Goal: Find specific page/section: Find specific page/section

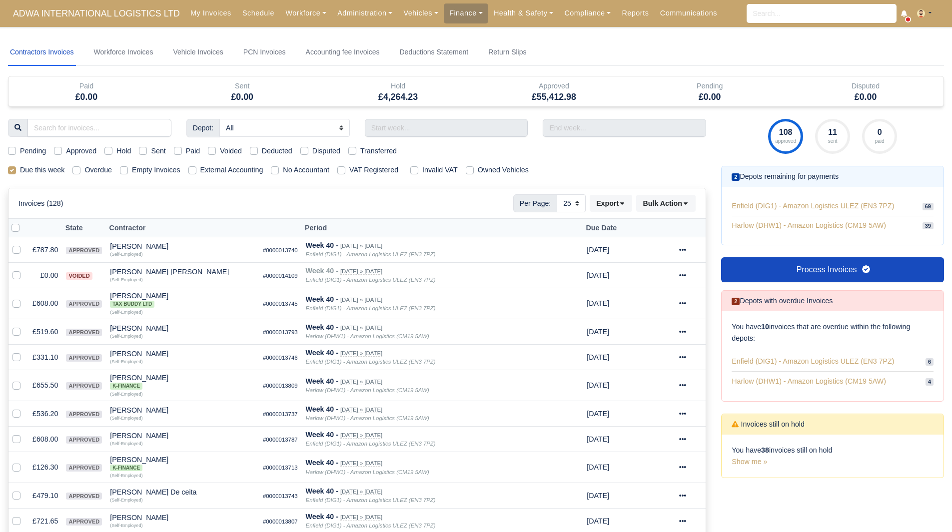
select select "25"
click at [403, 214] on div "Invoices (128) Per Page: 10 25 50 Export Data export: Export BACS 18 Download I…" at bounding box center [356, 203] width 697 height 30
click at [301, 13] on link "Workforce" at bounding box center [306, 12] width 52 height 19
click at [356, 12] on link "Administration" at bounding box center [365, 12] width 66 height 19
click at [398, 12] on link "Vehicles" at bounding box center [421, 12] width 46 height 19
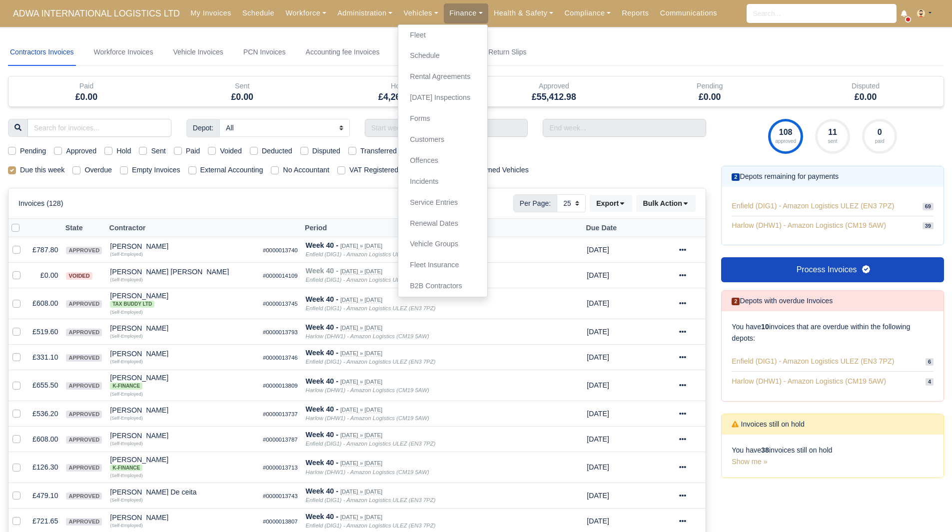
click at [280, 35] on body "ADWA INTERNATIONAL LOGISTICS LTD My Invoices Schedule Workforce Manpower Expiri…" at bounding box center [476, 266] width 952 height 532
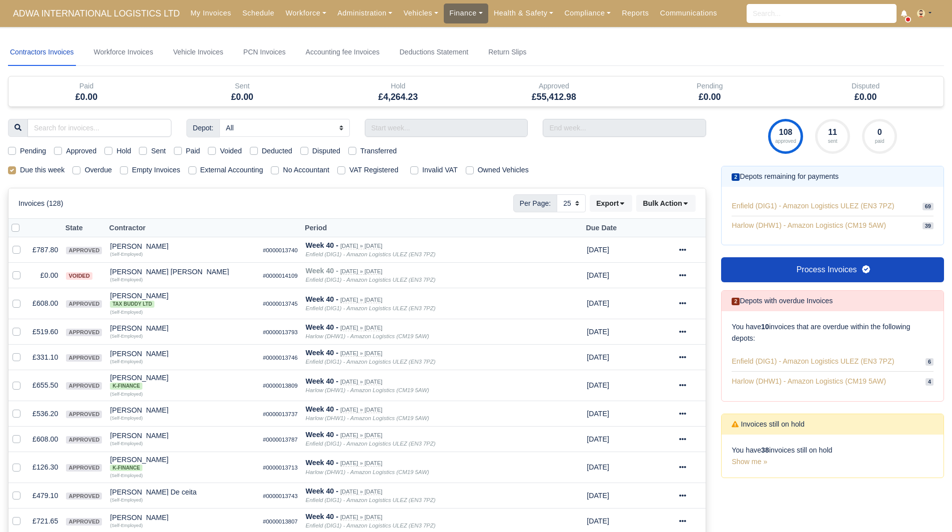
click at [444, 15] on link "Finance" at bounding box center [466, 12] width 44 height 19
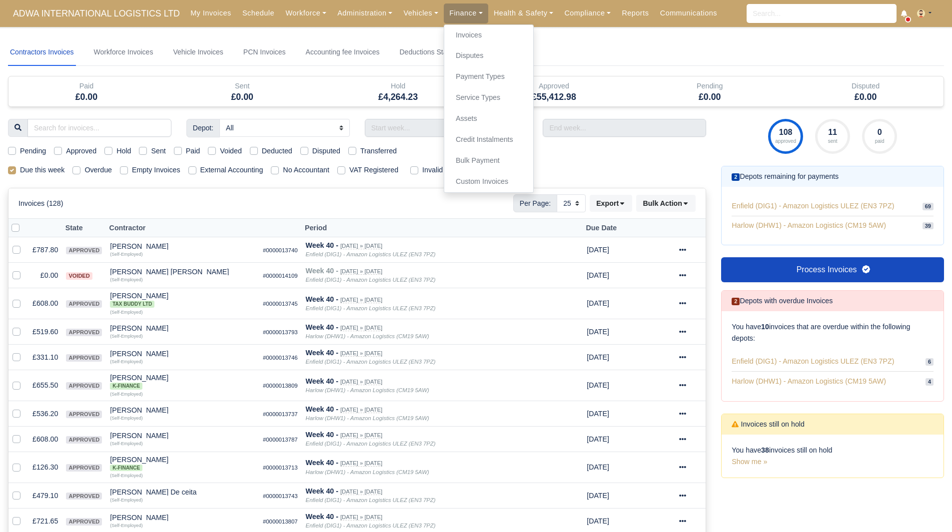
click at [389, 29] on body "ADWA INTERNATIONAL LOGISTICS LTD My Invoices Schedule Workforce Manpower Expiri…" at bounding box center [476, 266] width 952 height 532
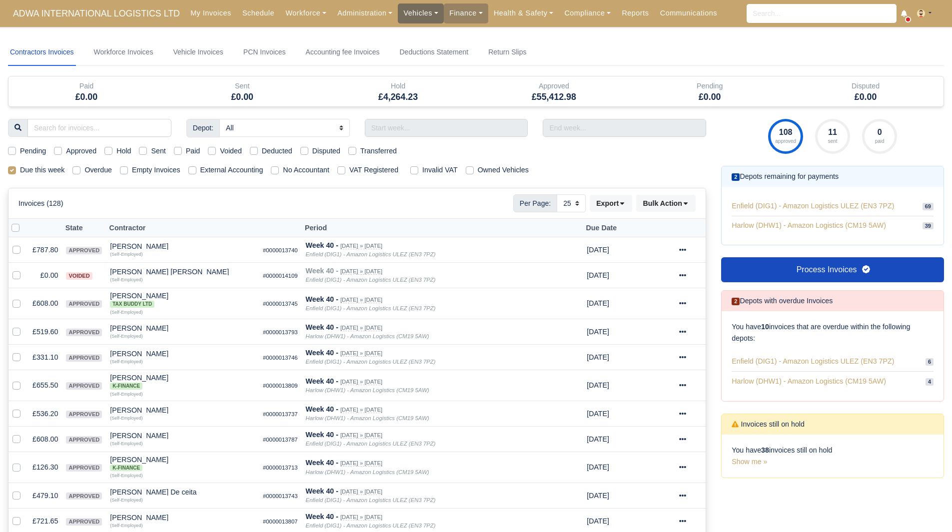
click at [411, 10] on link "Vehicles" at bounding box center [421, 12] width 46 height 19
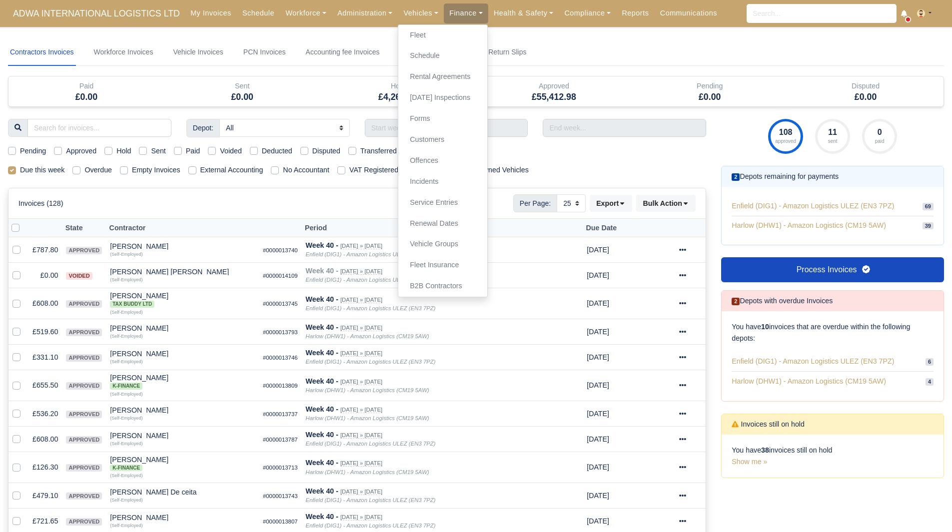
click at [352, 32] on body "ADWA INTERNATIONAL LOGISTICS LTD My Invoices Schedule Workforce Manpower Expiri…" at bounding box center [476, 266] width 952 height 532
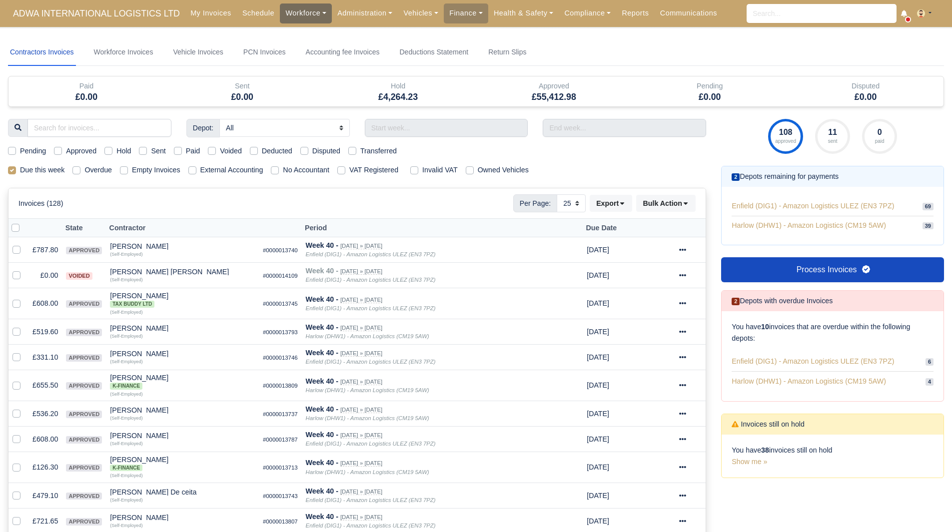
click at [280, 9] on link "Workforce" at bounding box center [306, 12] width 52 height 19
click at [394, 41] on nav "Contractors Invoices Workforce Invoices Vehicle Invoices PCN Invoices Accountin…" at bounding box center [476, 52] width 936 height 27
click at [280, 17] on link "Workforce" at bounding box center [306, 12] width 52 height 19
